Goal: Transaction & Acquisition: Book appointment/travel/reservation

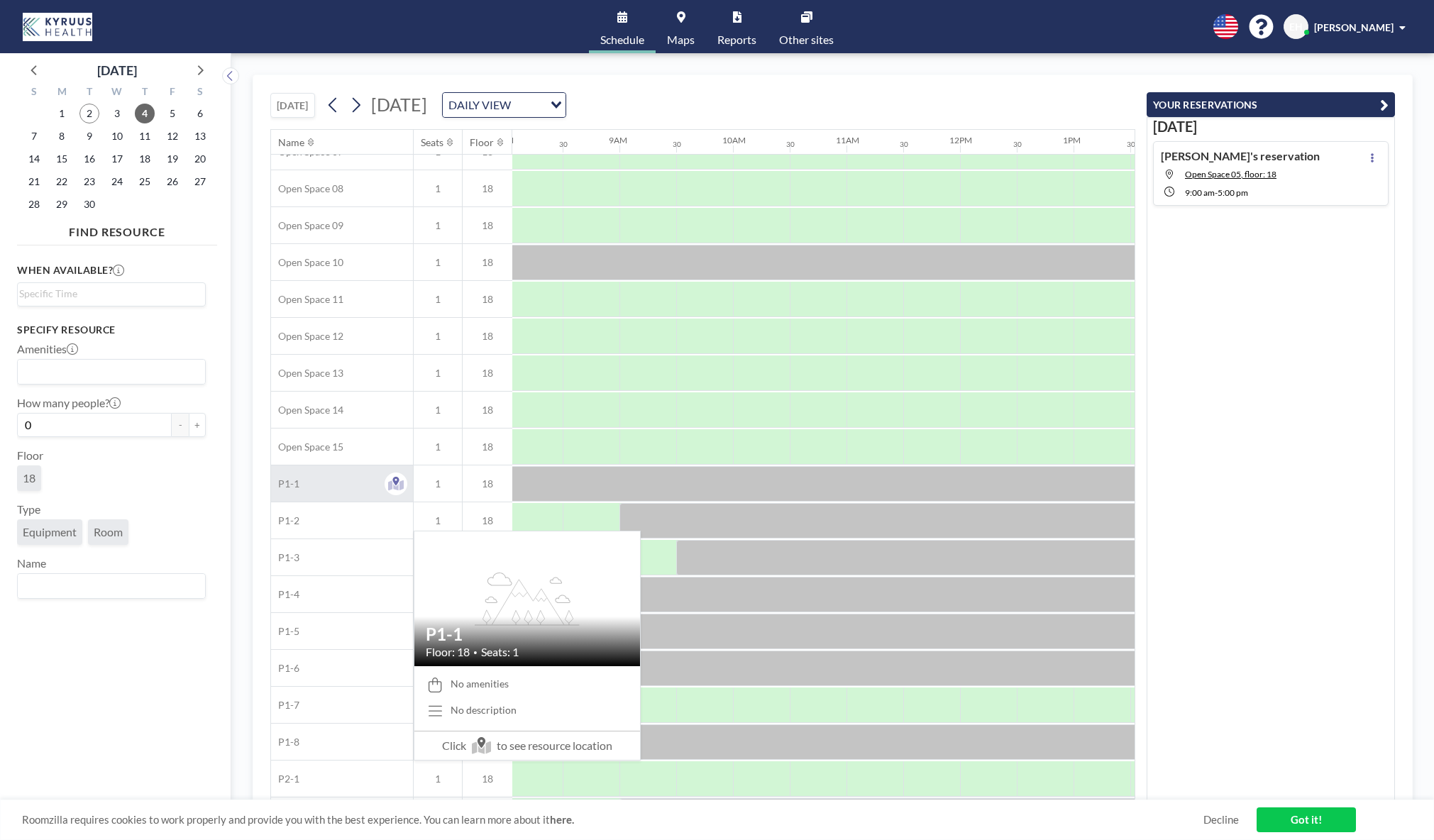
scroll to position [387, 914]
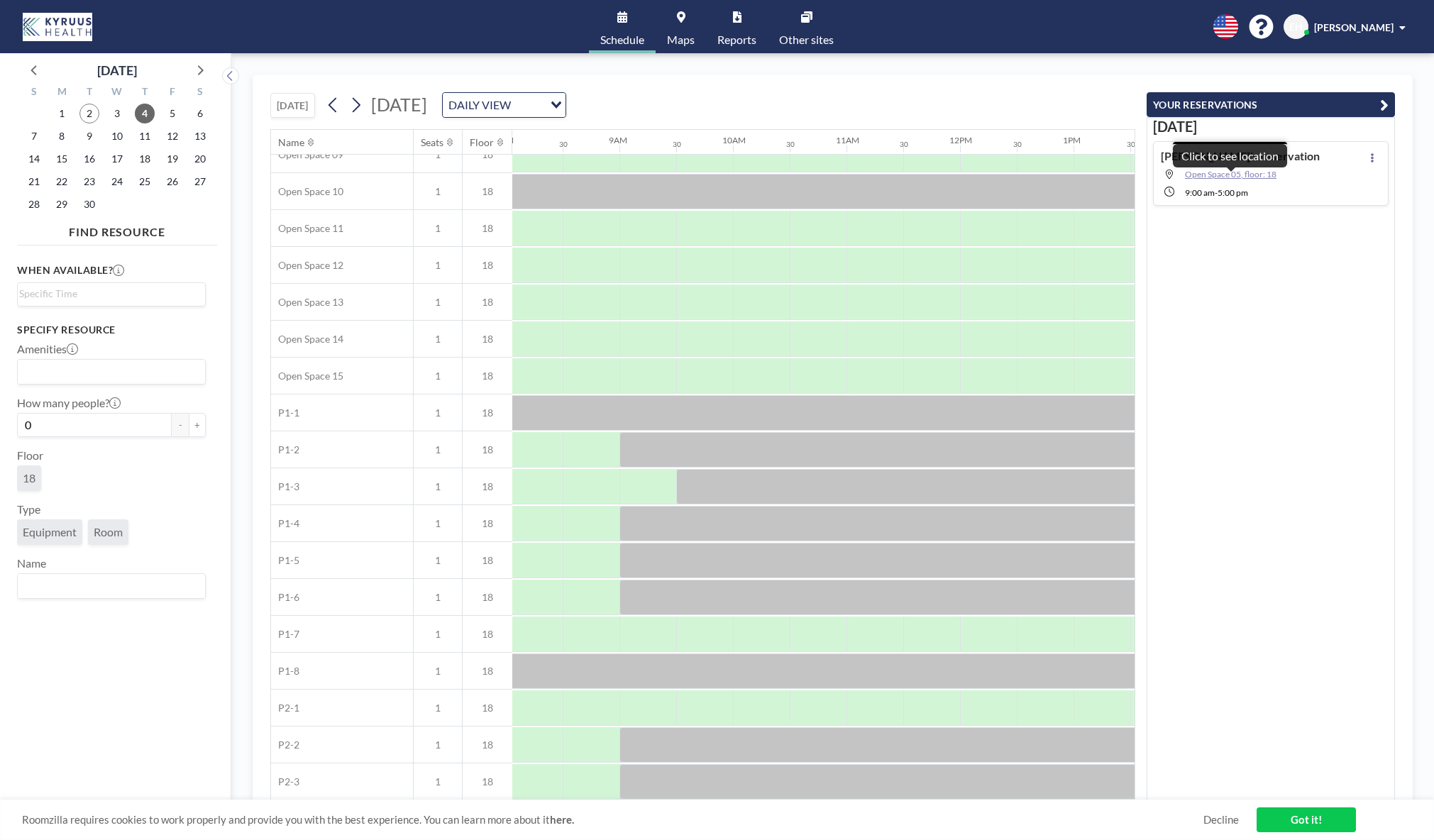
click at [1244, 173] on span "Open Space 05, floor: 18" at bounding box center [1230, 174] width 91 height 11
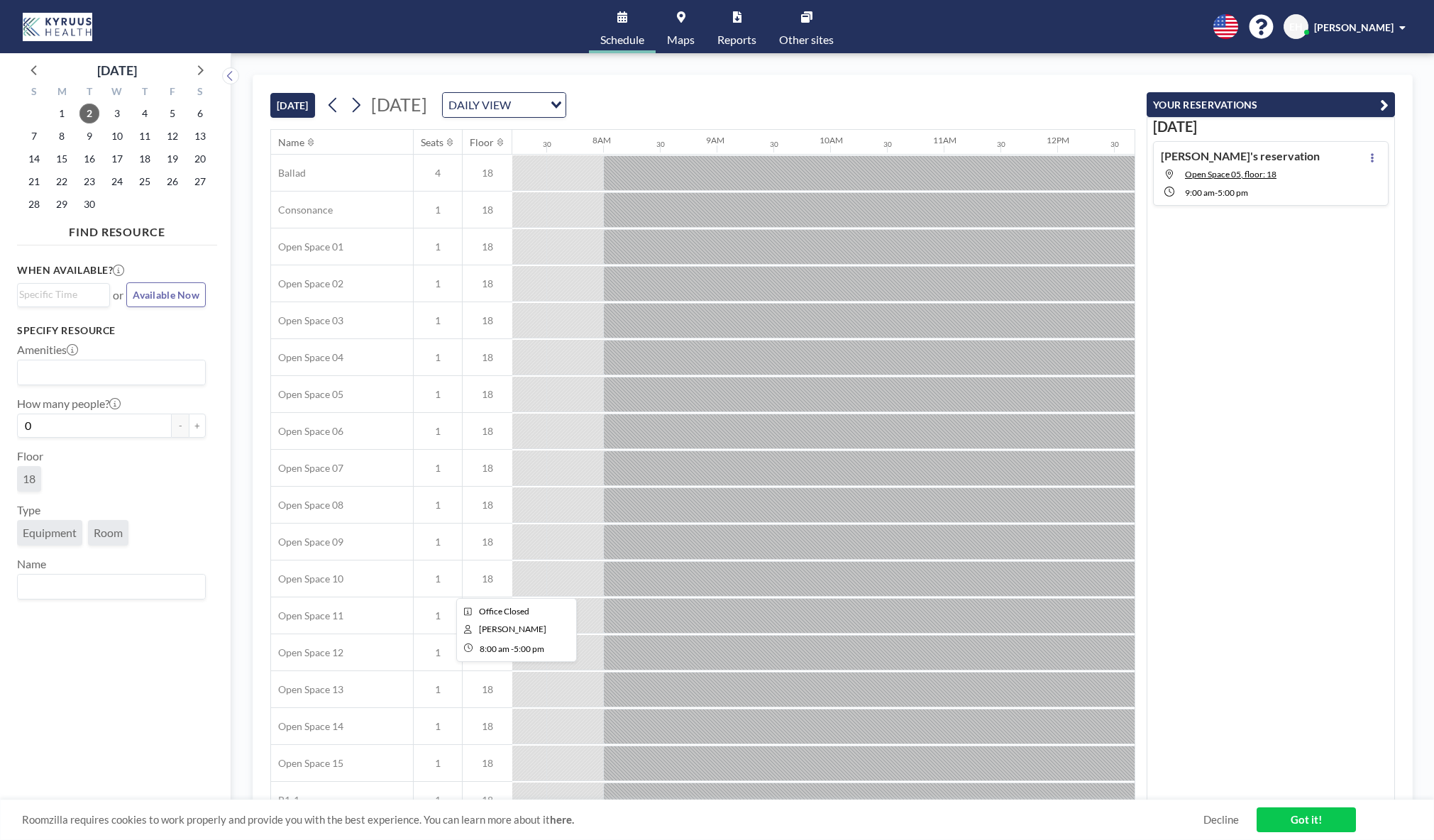
scroll to position [0, 821]
click at [1246, 171] on span "Open Space 05, floor: 18" at bounding box center [1230, 174] width 91 height 11
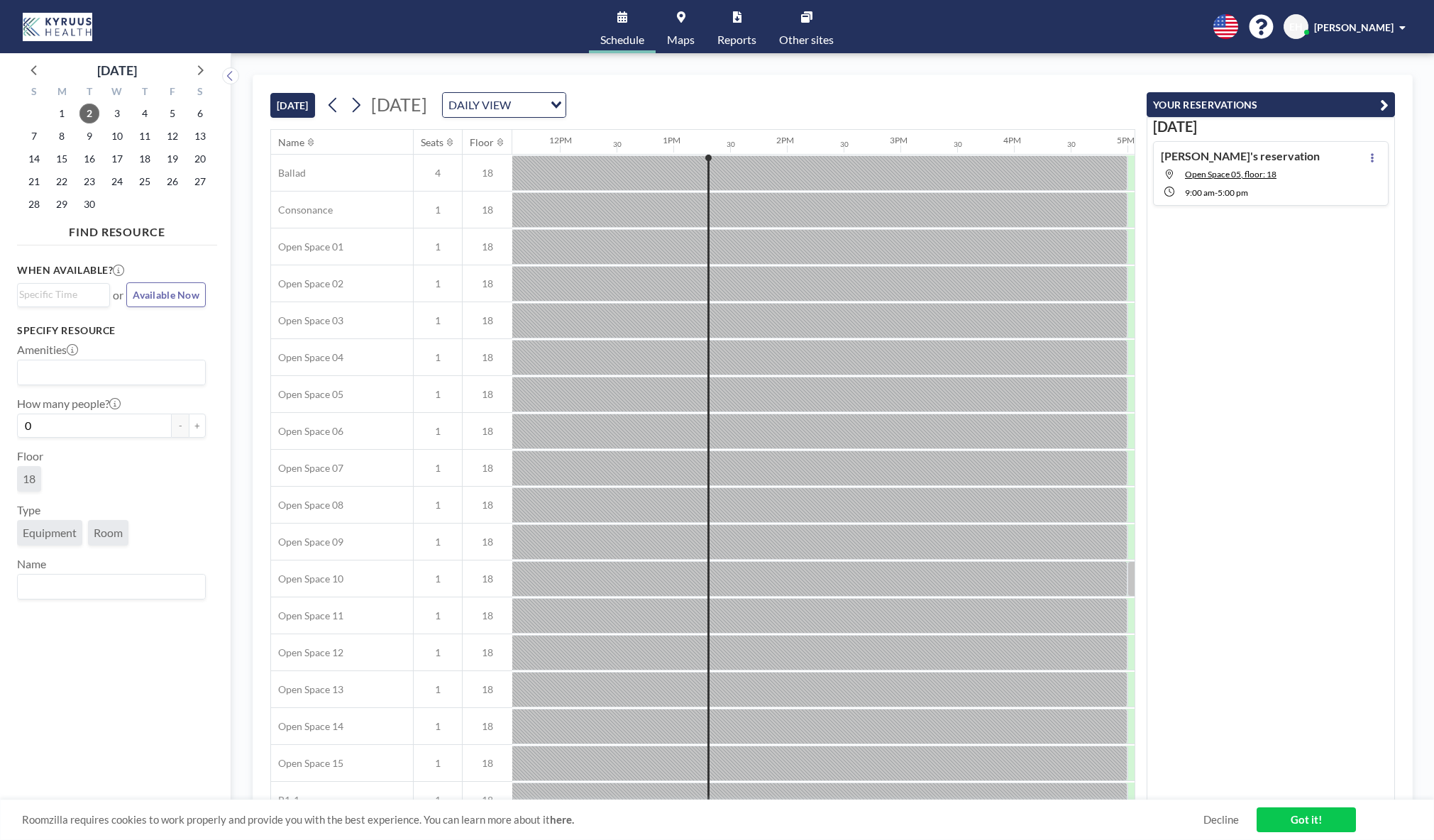
scroll to position [0, 1419]
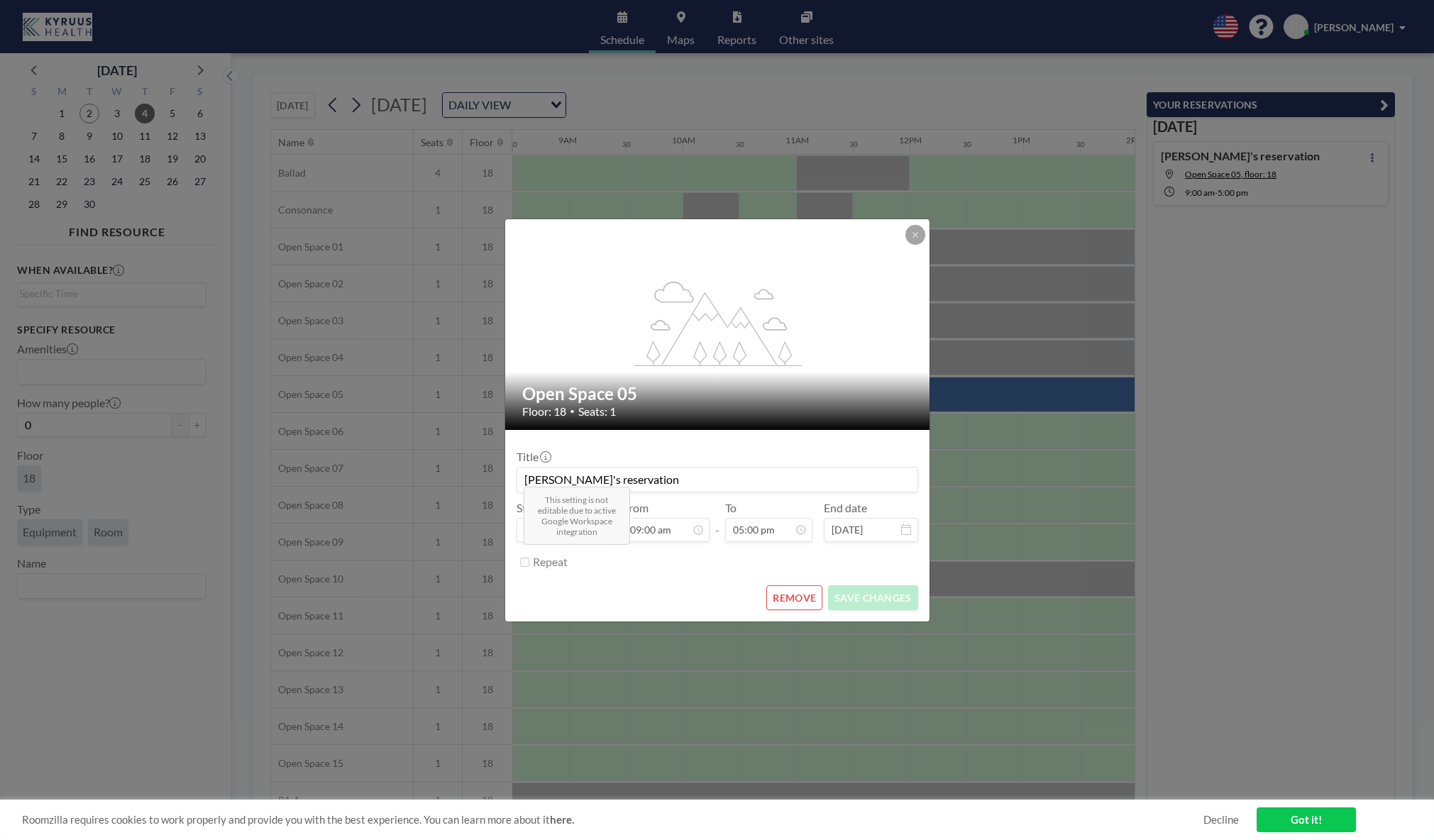
scroll to position [455, 0]
click at [801, 596] on button "REMOVE" at bounding box center [794, 597] width 56 height 24
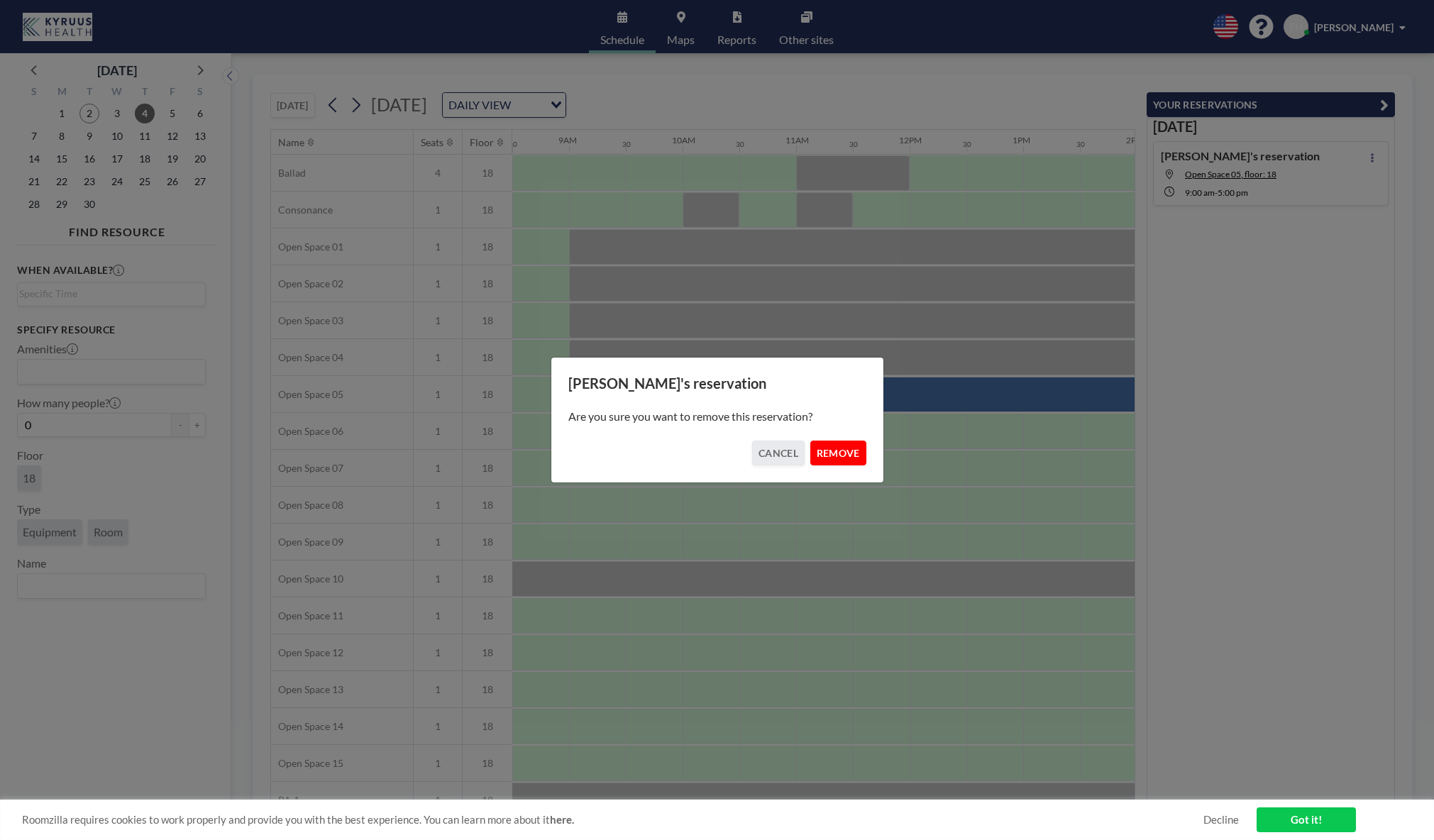
click at [848, 451] on button "REMOVE" at bounding box center [838, 453] width 56 height 24
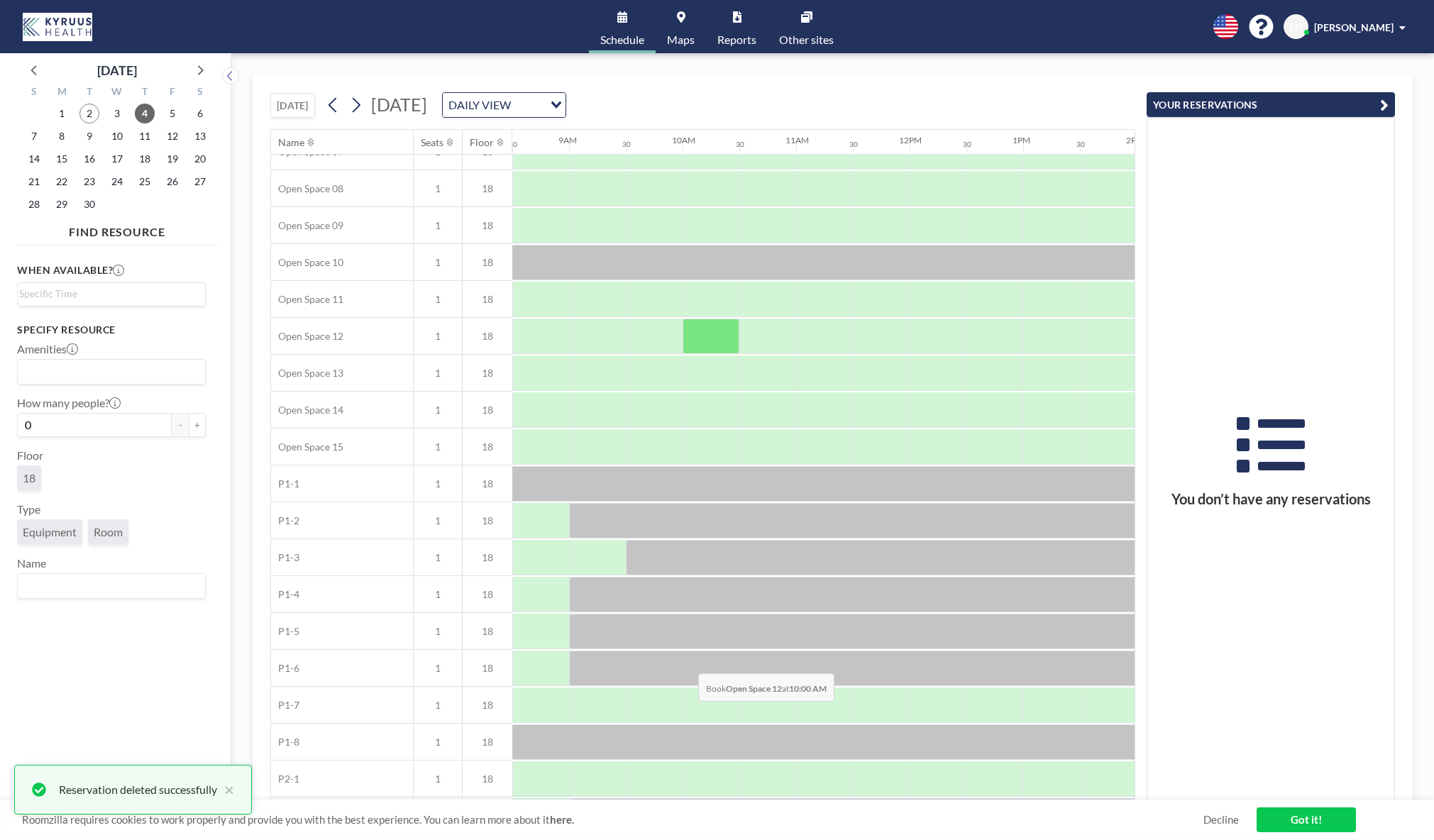
scroll to position [387, 965]
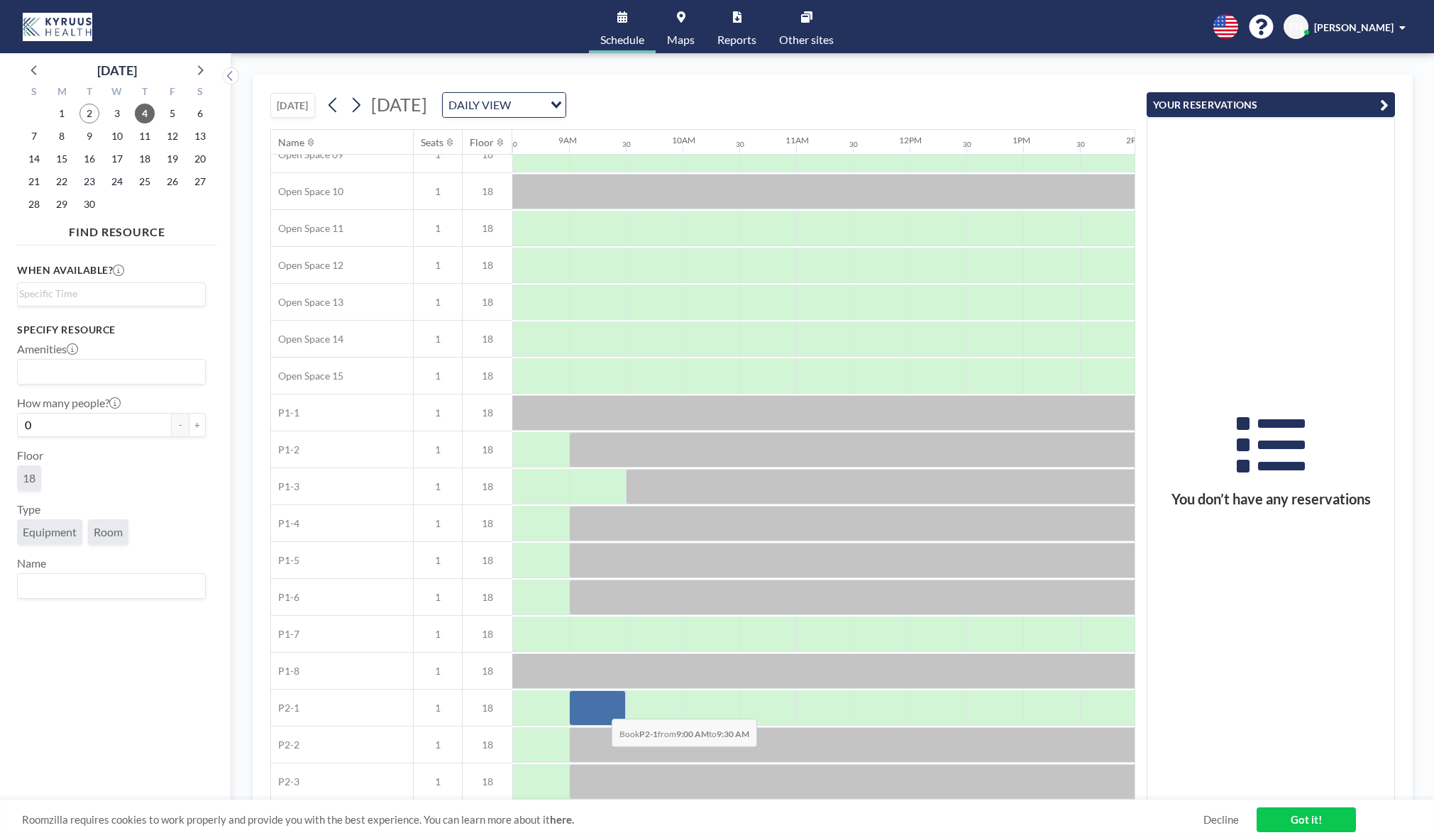
click at [600, 708] on div at bounding box center [597, 708] width 57 height 35
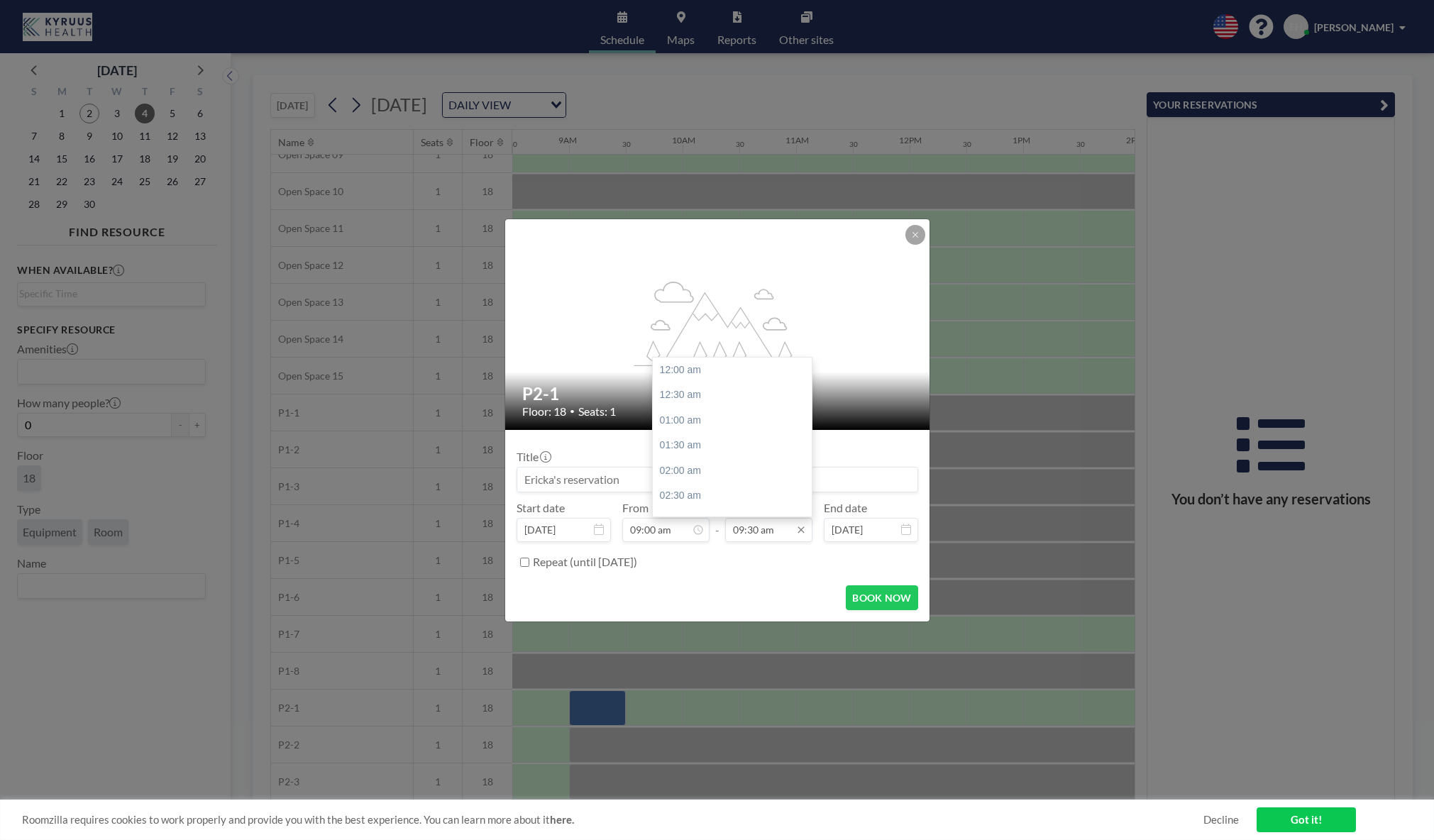
scroll to position [479, 0]
click at [789, 528] on input "09:30 am" at bounding box center [768, 530] width 87 height 24
click at [800, 529] on icon at bounding box center [801, 529] width 6 height 6
click at [693, 395] on div "05:00 pm" at bounding box center [732, 398] width 159 height 25
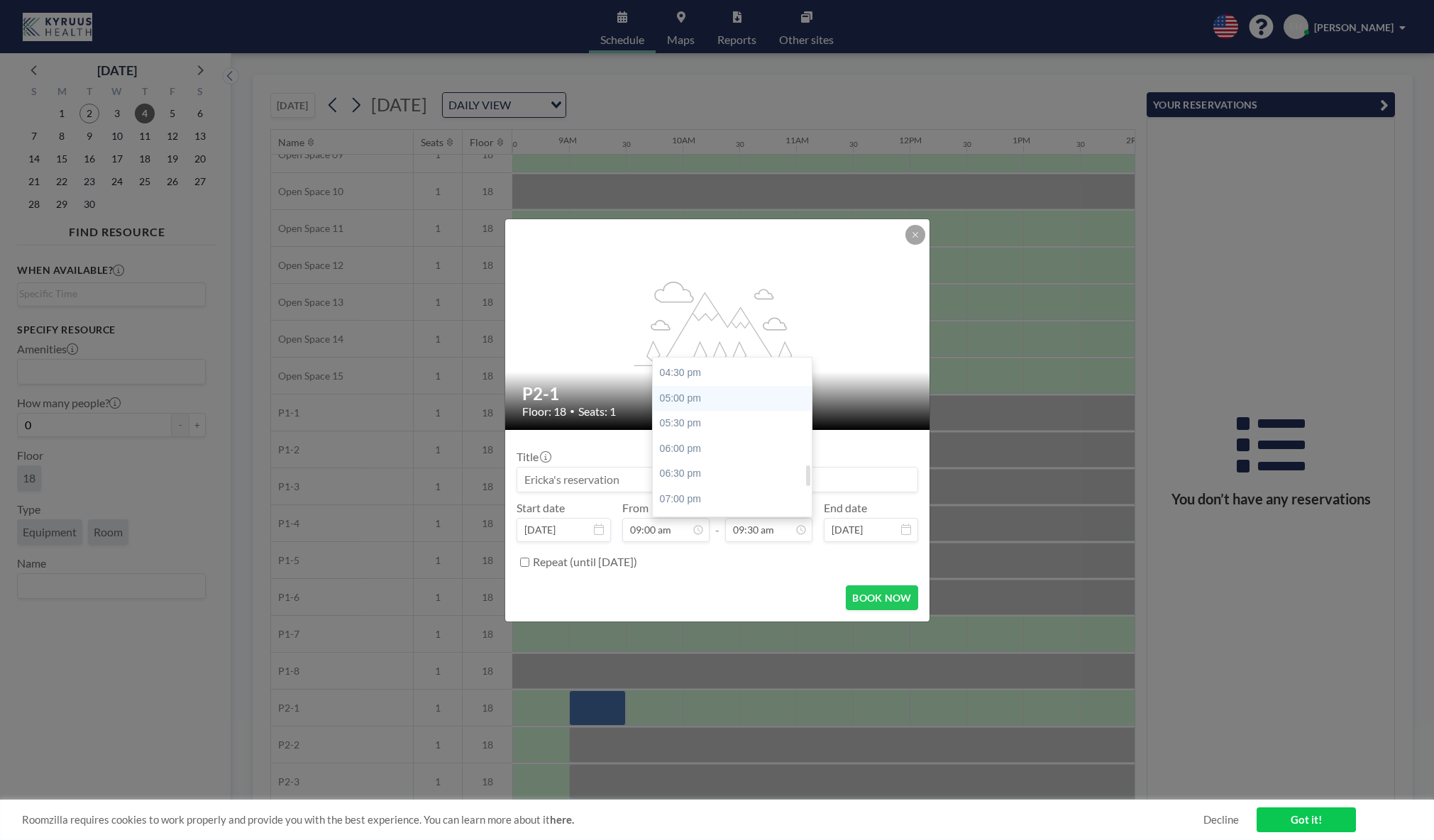
type input "05:00 pm"
click at [889, 597] on button "BOOK NOW" at bounding box center [882, 597] width 72 height 24
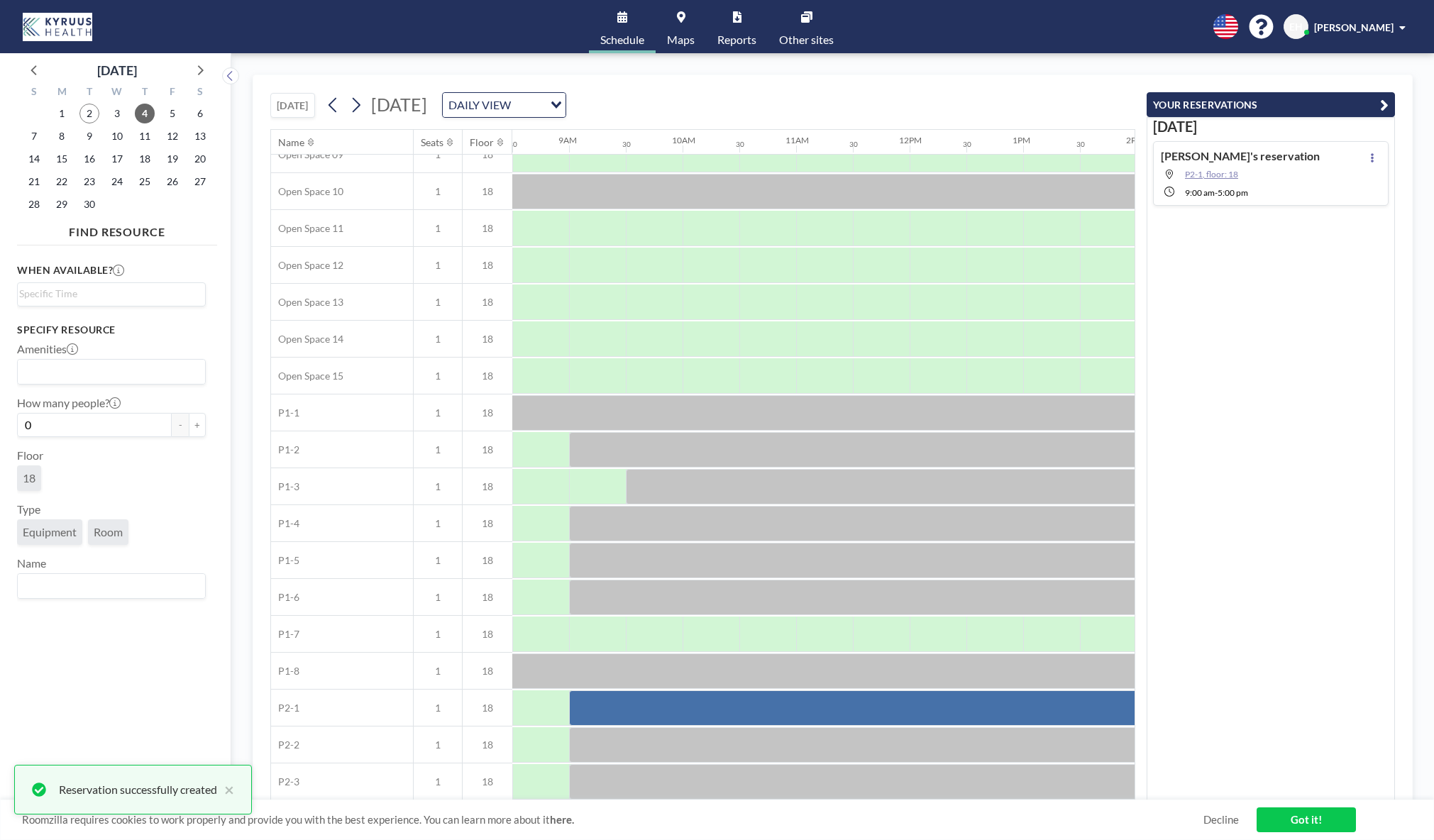
click at [1215, 171] on span "P2-1, floor: 18" at bounding box center [1212, 174] width 53 height 11
